Goal: Find specific page/section: Find specific page/section

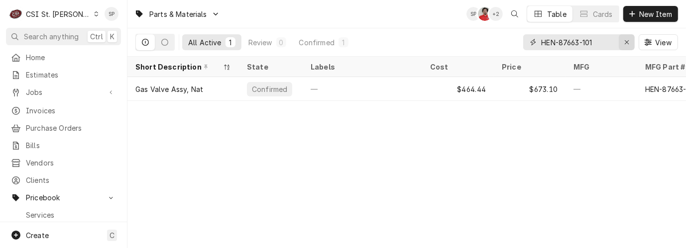
click at [627, 42] on icon "Erase input" at bounding box center [627, 42] width 4 height 4
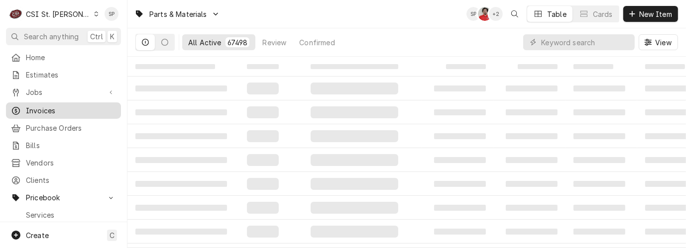
click at [53, 111] on span "Invoices" at bounding box center [71, 111] width 90 height 10
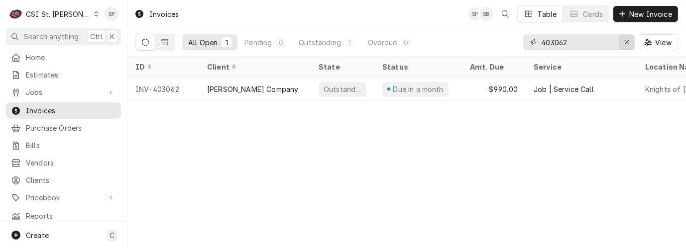
click at [626, 42] on icon "Erase input" at bounding box center [627, 42] width 4 height 4
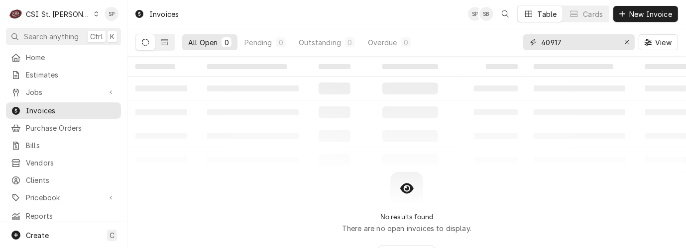
click at [551, 39] on input "40917" at bounding box center [578, 42] width 75 height 16
type input "400917"
click at [53, 90] on span "Jobs" at bounding box center [63, 92] width 75 height 10
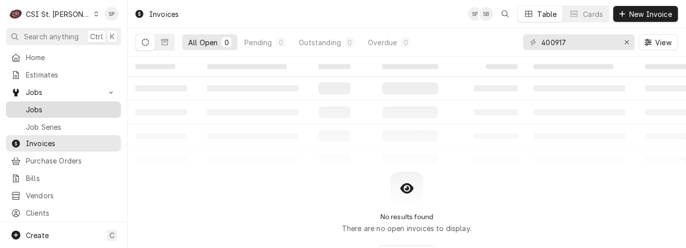
click at [48, 105] on span "Jobs" at bounding box center [71, 110] width 90 height 10
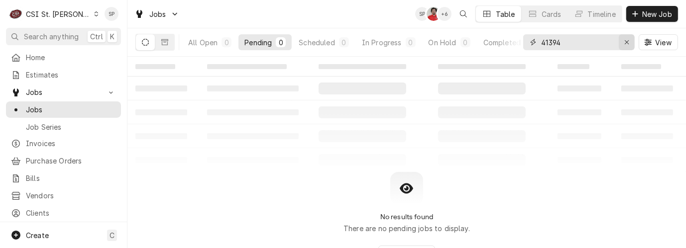
click at [627, 39] on icon "Erase input" at bounding box center [626, 42] width 5 height 7
type input "40917"
click at [166, 40] on icon "Dynamic Content Wrapper" at bounding box center [164, 42] width 7 height 7
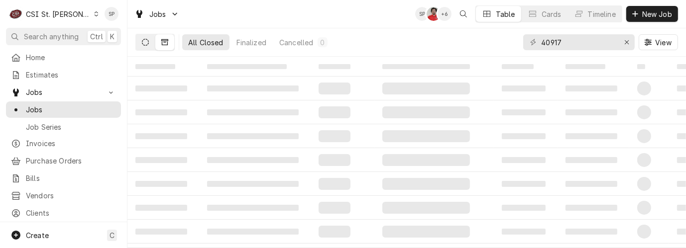
click at [141, 40] on button "Dynamic Content Wrapper" at bounding box center [145, 42] width 19 height 16
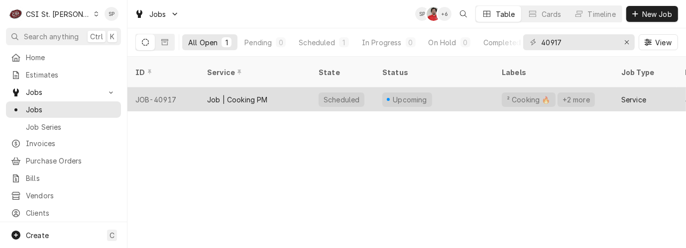
click at [161, 89] on div "JOB-40917" at bounding box center [163, 100] width 72 height 24
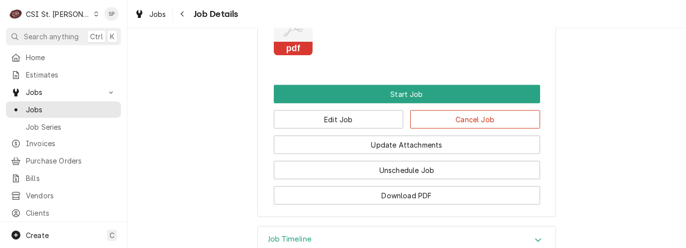
scroll to position [1135, 0]
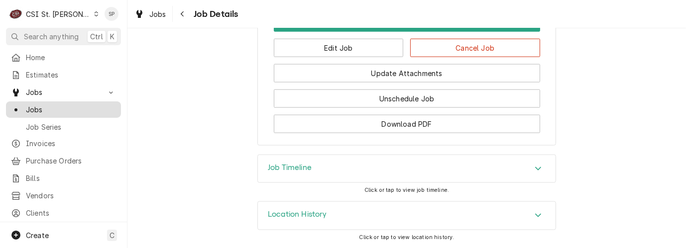
click at [55, 111] on span "Jobs" at bounding box center [71, 110] width 90 height 10
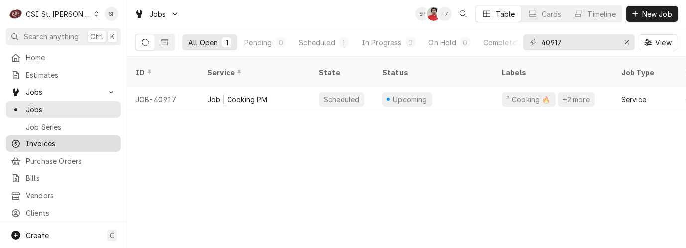
click at [60, 142] on span "Invoices" at bounding box center [71, 143] width 90 height 10
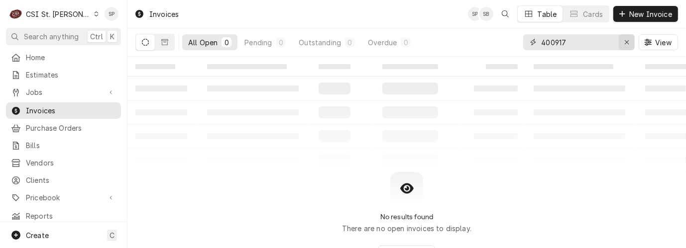
click at [627, 41] on icon "Erase input" at bounding box center [626, 42] width 5 height 7
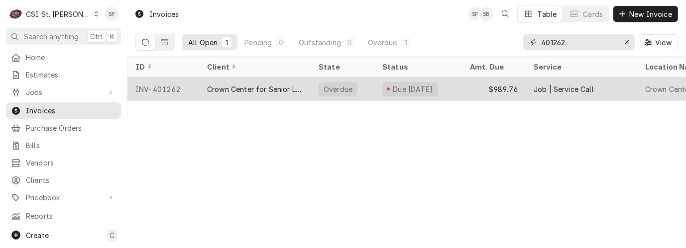
type input "401262"
click at [137, 88] on div "INV-401262" at bounding box center [163, 89] width 72 height 24
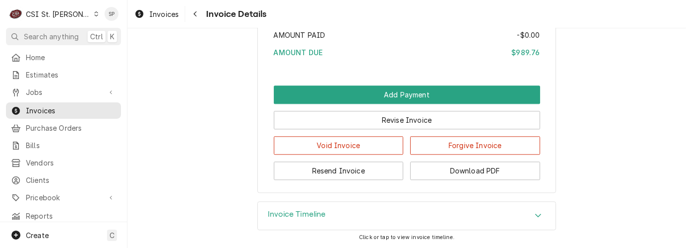
scroll to position [2125, 0]
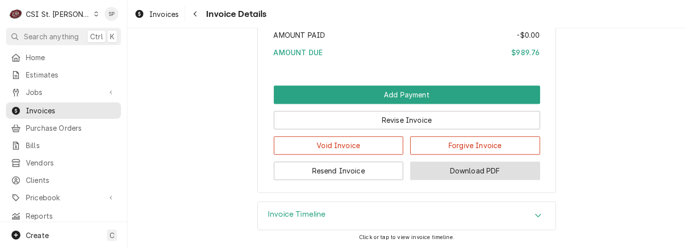
click at [468, 176] on button "Download PDF" at bounding box center [475, 171] width 130 height 18
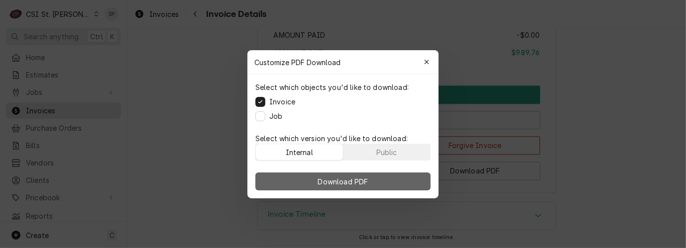
click at [295, 181] on button "Download PDF" at bounding box center [342, 182] width 175 height 18
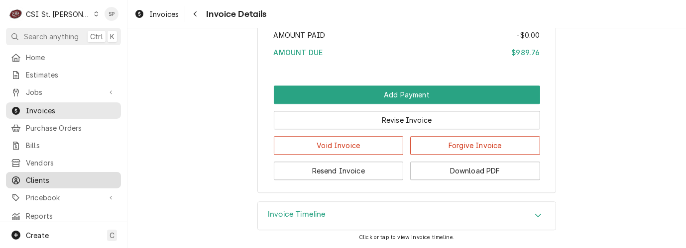
click at [61, 176] on span "Clients" at bounding box center [71, 180] width 90 height 10
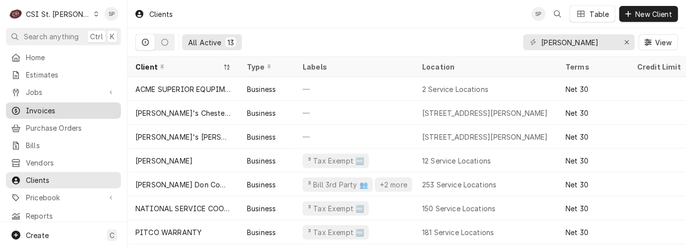
click at [64, 106] on span "Invoices" at bounding box center [71, 111] width 90 height 10
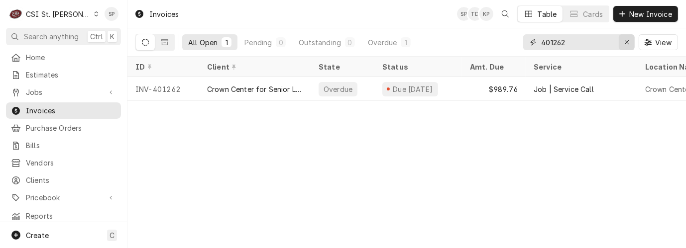
click at [623, 38] on div "Erase input" at bounding box center [627, 42] width 10 height 10
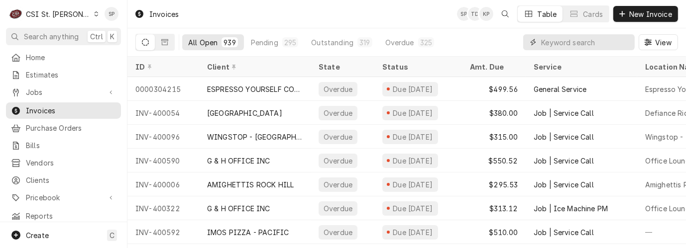
click at [623, 38] on input "Dynamic Content Wrapper" at bounding box center [585, 42] width 89 height 16
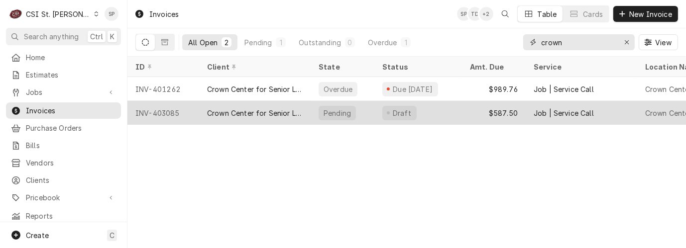
type input "crown"
click at [148, 113] on div "INV-403085" at bounding box center [163, 113] width 72 height 24
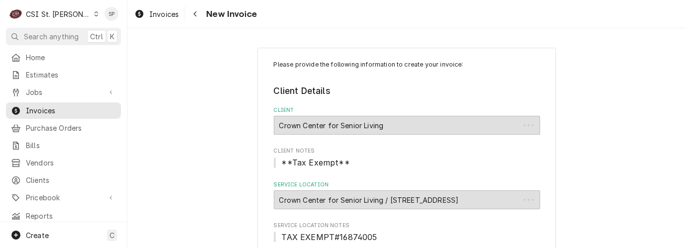
type textarea "x"
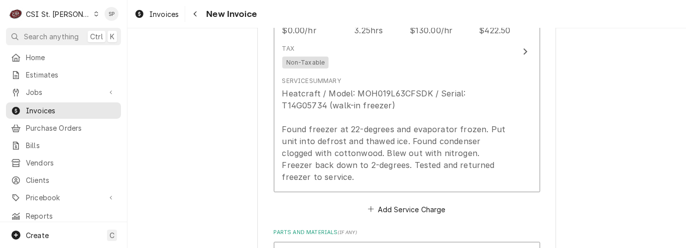
scroll to position [1018, 0]
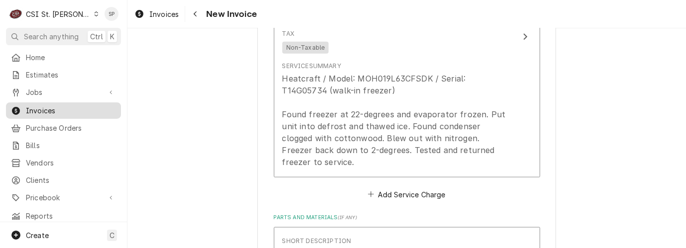
click at [50, 107] on span "Invoices" at bounding box center [71, 111] width 90 height 10
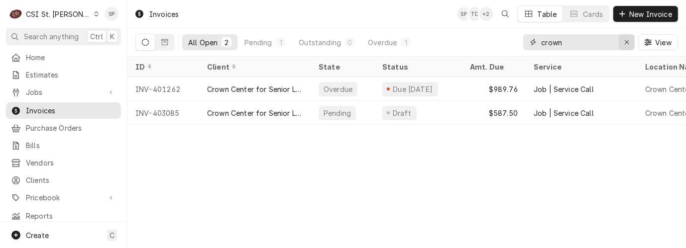
click at [627, 42] on icon "Erase input" at bounding box center [627, 42] width 4 height 4
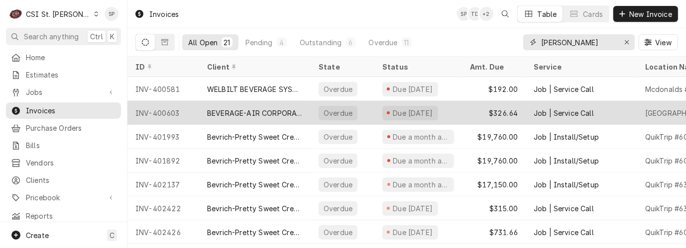
type input "[PERSON_NAME]"
click at [157, 113] on div "INV-400603" at bounding box center [163, 113] width 72 height 24
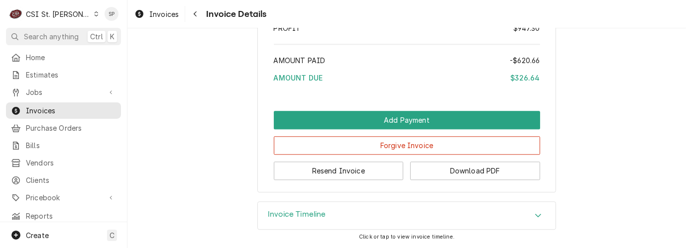
scroll to position [2214, 0]
click at [56, 107] on span "Invoices" at bounding box center [71, 111] width 90 height 10
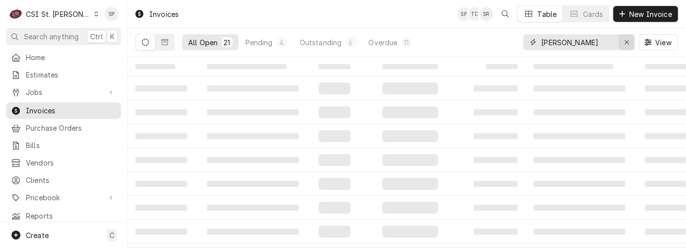
click at [625, 44] on icon "Erase input" at bounding box center [626, 42] width 5 height 7
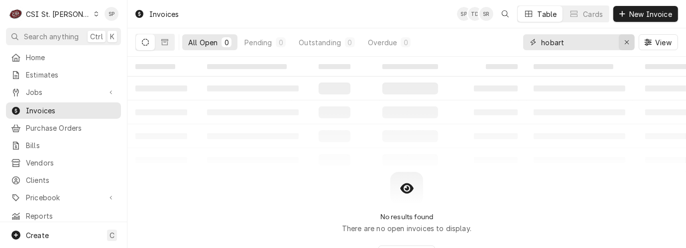
type input "hobart"
click at [627, 39] on icon "Erase input" at bounding box center [626, 42] width 5 height 7
type input "hobart"
click at [144, 41] on icon "Dynamic Content Wrapper" at bounding box center [145, 42] width 7 height 7
click at [165, 37] on button "Dynamic Content Wrapper" at bounding box center [164, 42] width 19 height 16
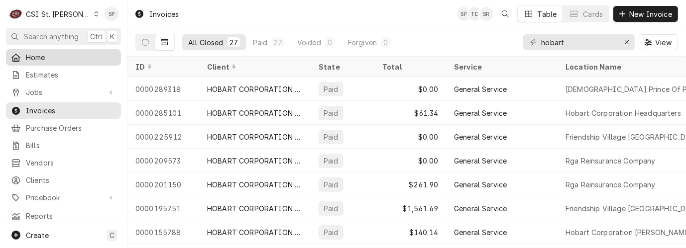
click at [57, 53] on span "Home" at bounding box center [71, 57] width 90 height 10
